Goal: Answer question/provide support

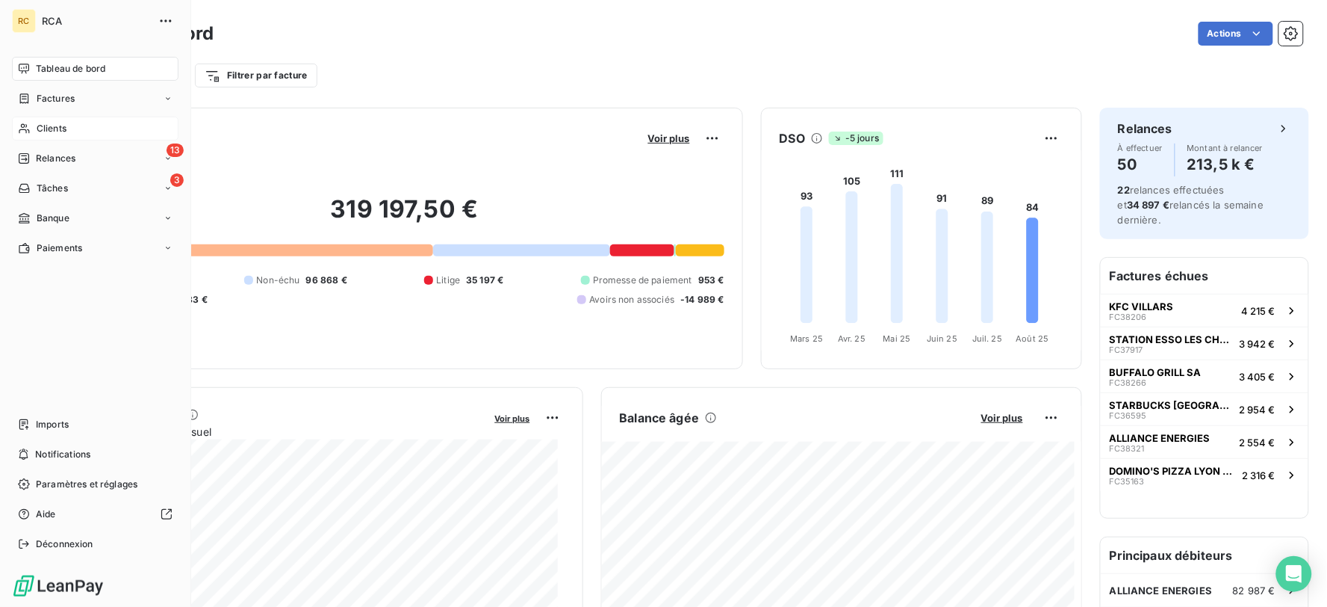
click at [31, 120] on div "Clients" at bounding box center [95, 129] width 167 height 24
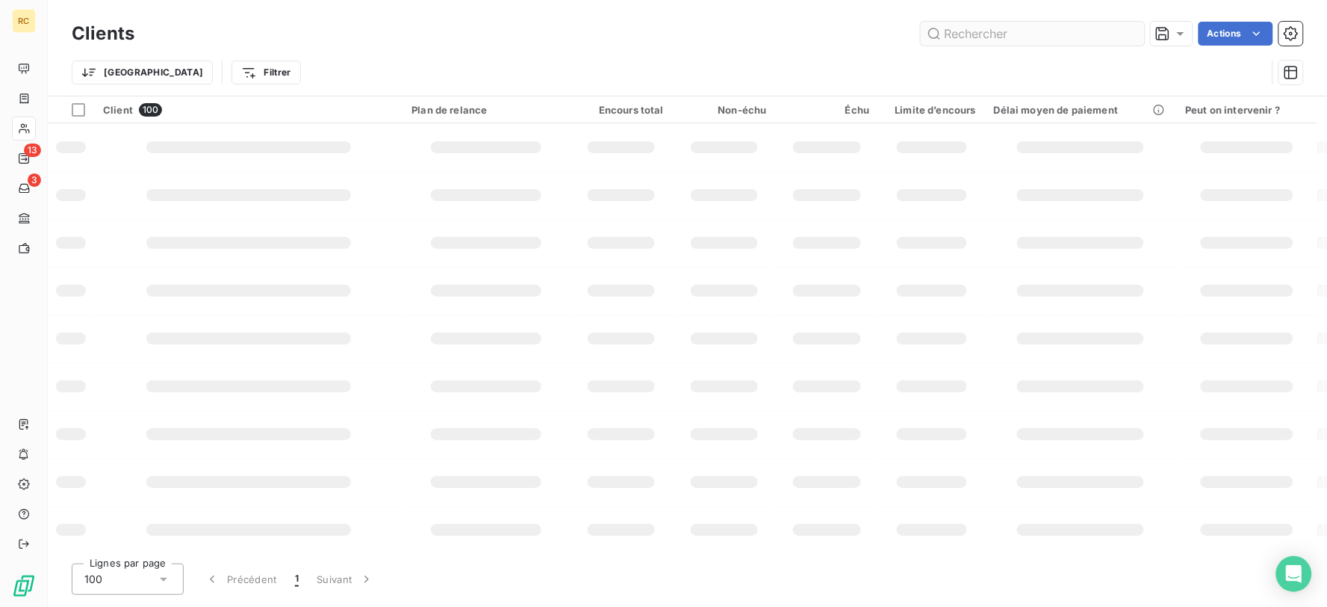
click at [995, 38] on input "text" at bounding box center [1033, 34] width 224 height 24
type input "BURGER KING TIGNIEU"
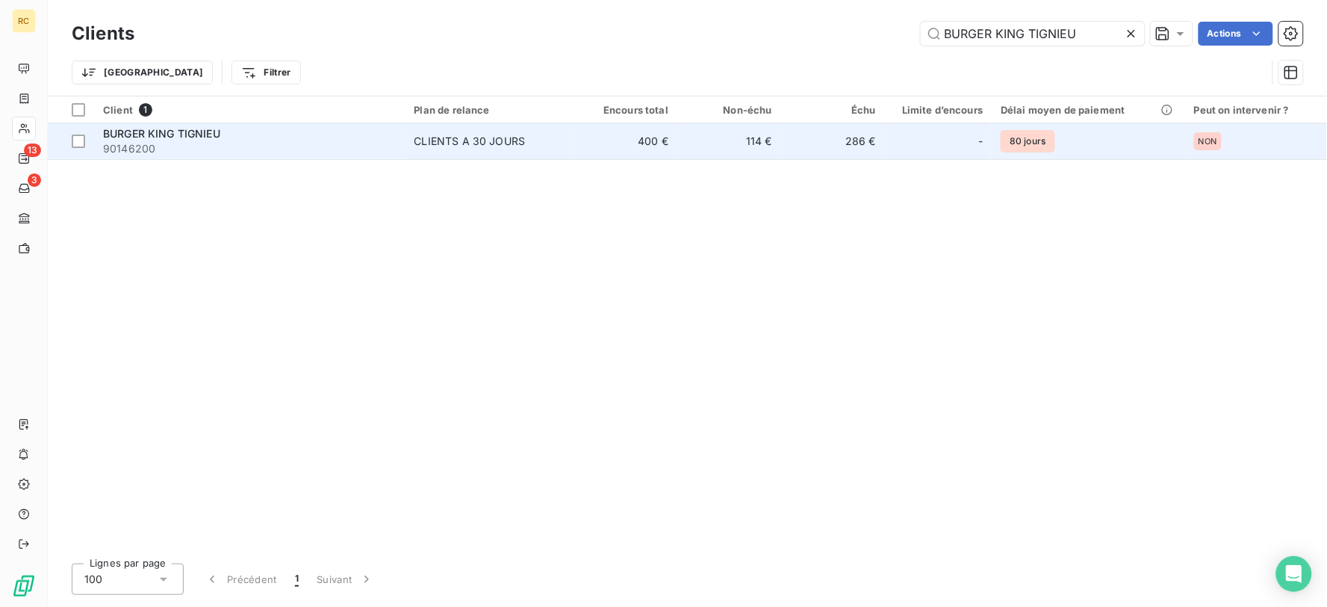
click at [878, 136] on td "286 €" at bounding box center [833, 141] width 104 height 36
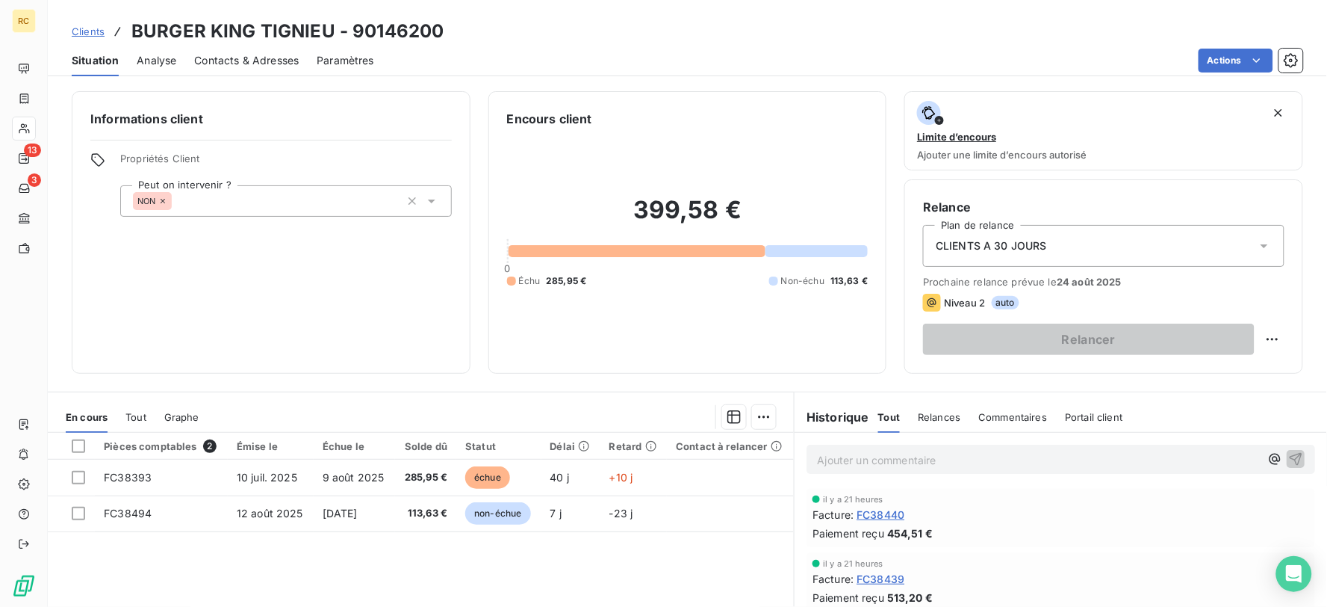
scroll to position [83, 0]
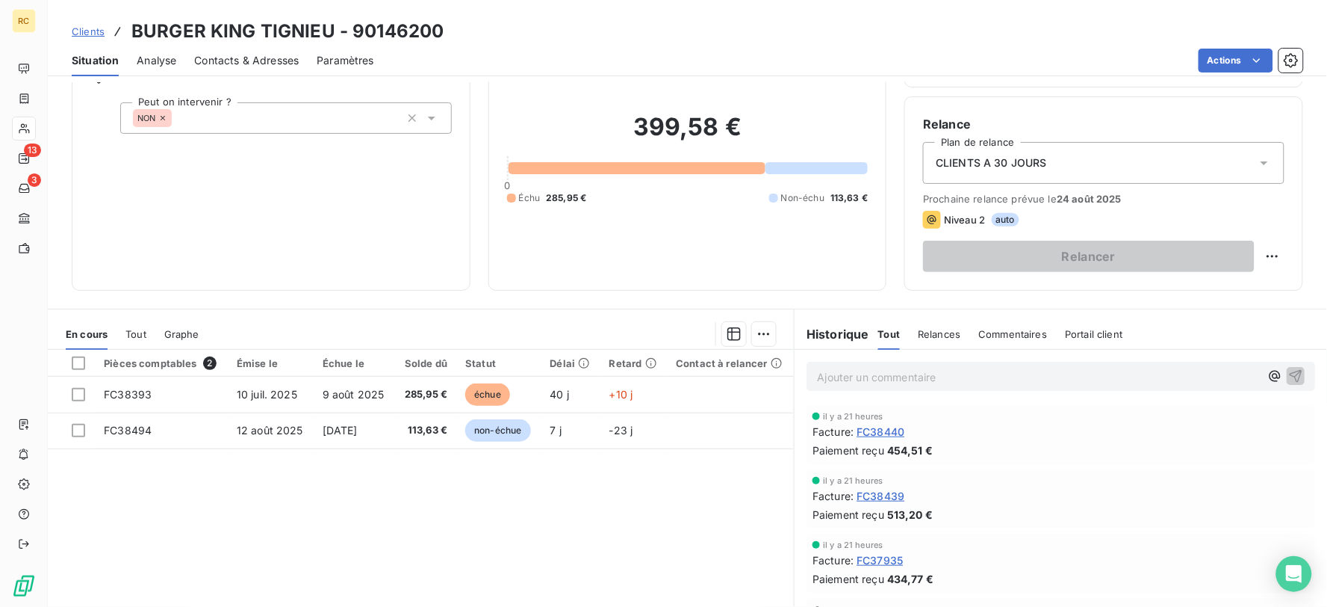
click at [928, 330] on span "Relances" at bounding box center [939, 334] width 43 height 12
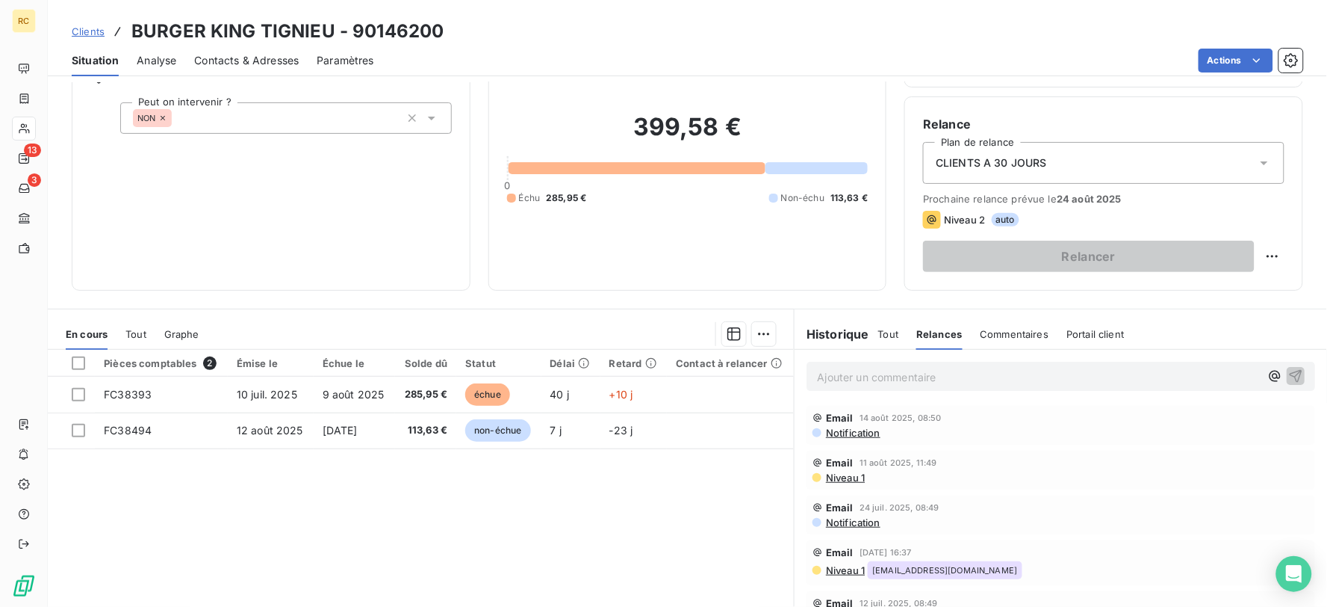
click at [167, 114] on icon at bounding box center [162, 118] width 9 height 9
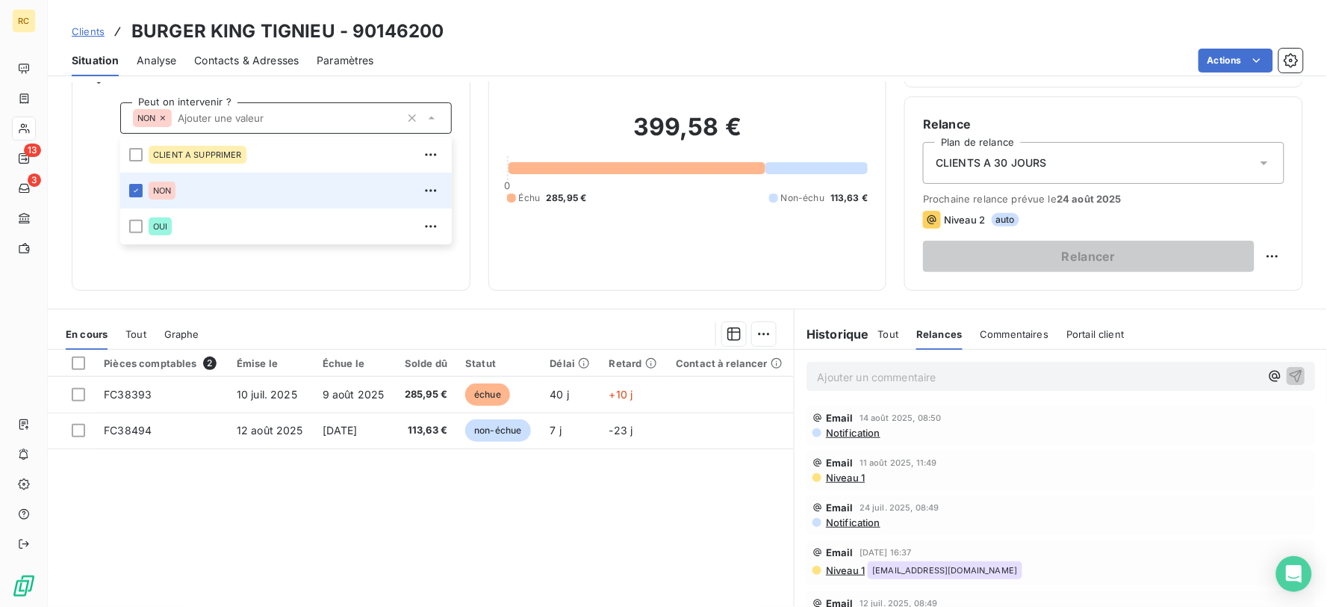
click at [182, 110] on div "NON" at bounding box center [286, 117] width 332 height 31
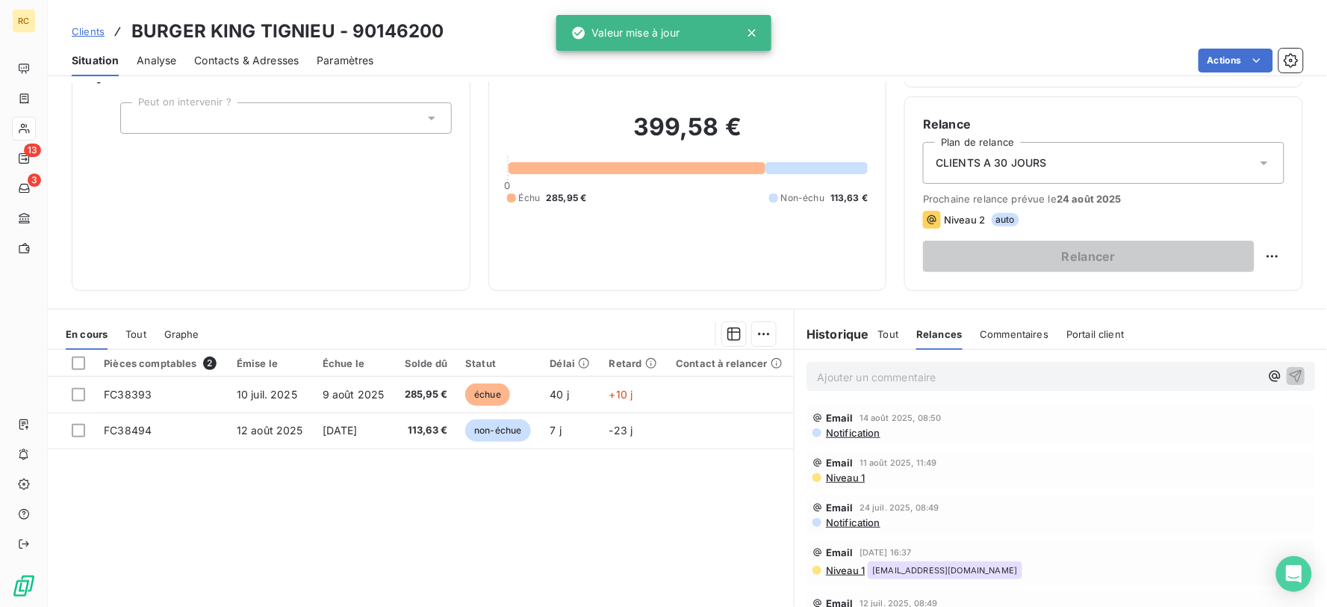
click at [190, 114] on div at bounding box center [286, 117] width 332 height 31
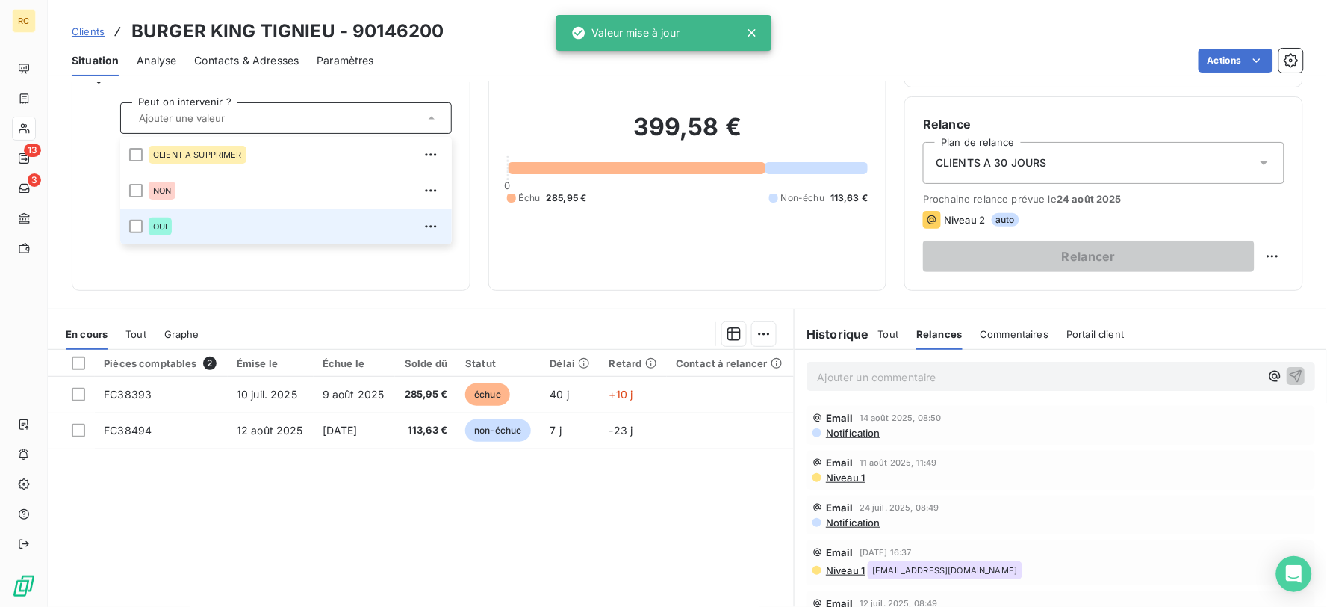
click at [179, 218] on div "OUI" at bounding box center [296, 226] width 294 height 24
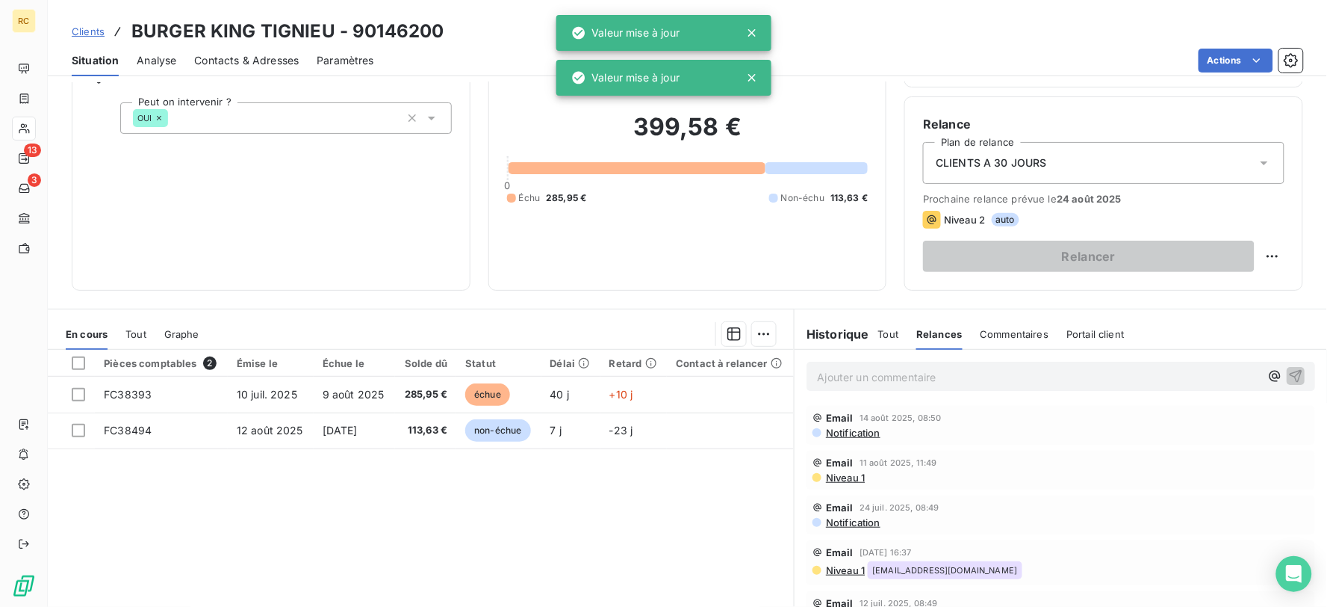
click at [251, 266] on div "Informations client Propriétés Client Peut on intervenir ? OUI" at bounding box center [271, 149] width 399 height 282
